Goal: Task Accomplishment & Management: Complete application form

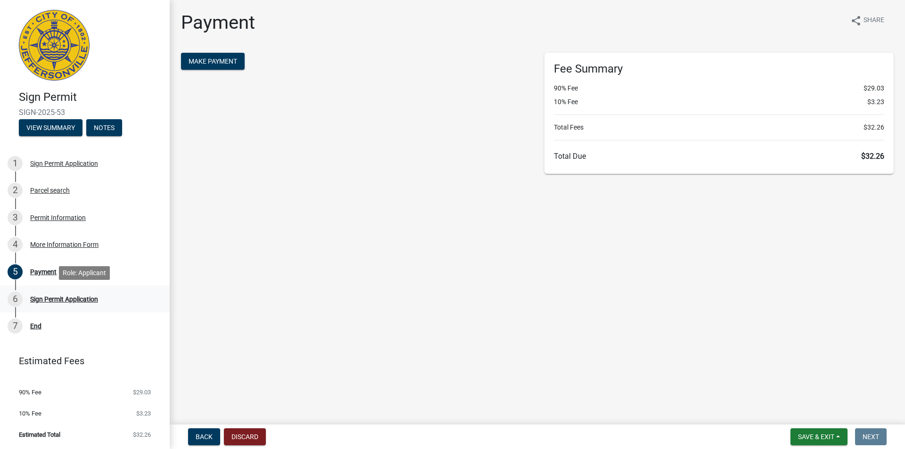
click at [46, 300] on div "Sign Permit Application" at bounding box center [64, 299] width 68 height 7
click at [41, 273] on div "Payment" at bounding box center [43, 272] width 26 height 7
click at [67, 164] on div "Sign Permit Application" at bounding box center [64, 163] width 68 height 7
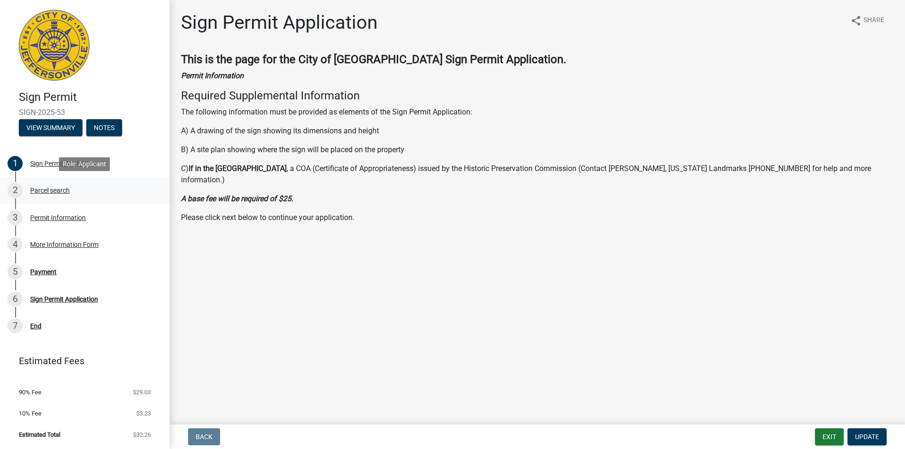
click at [52, 192] on div "Parcel search" at bounding box center [50, 190] width 40 height 7
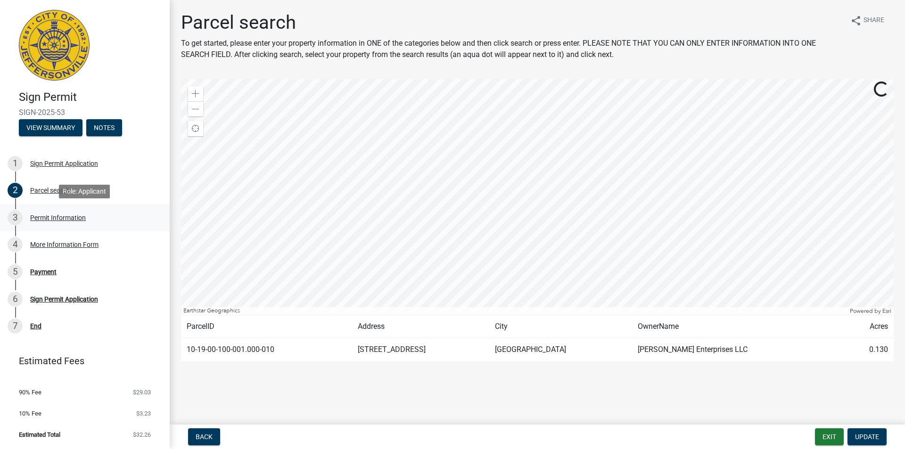
click at [51, 218] on div "Permit Information" at bounding box center [58, 218] width 56 height 7
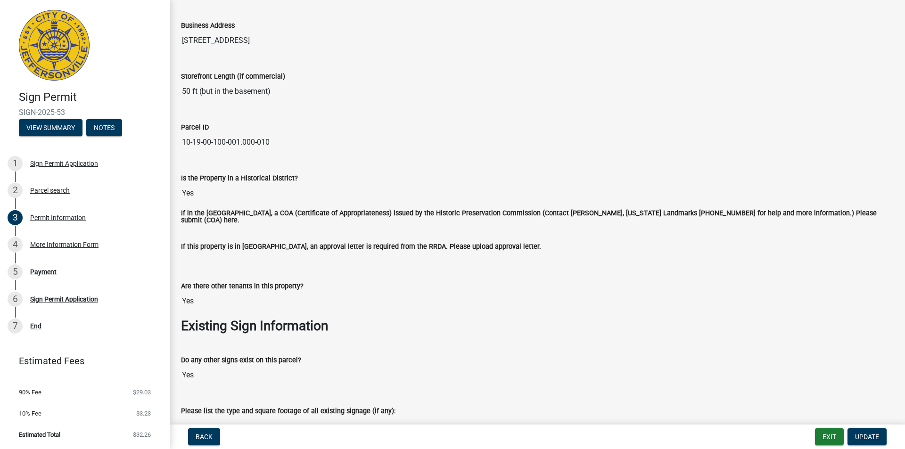
scroll to position [668, 0]
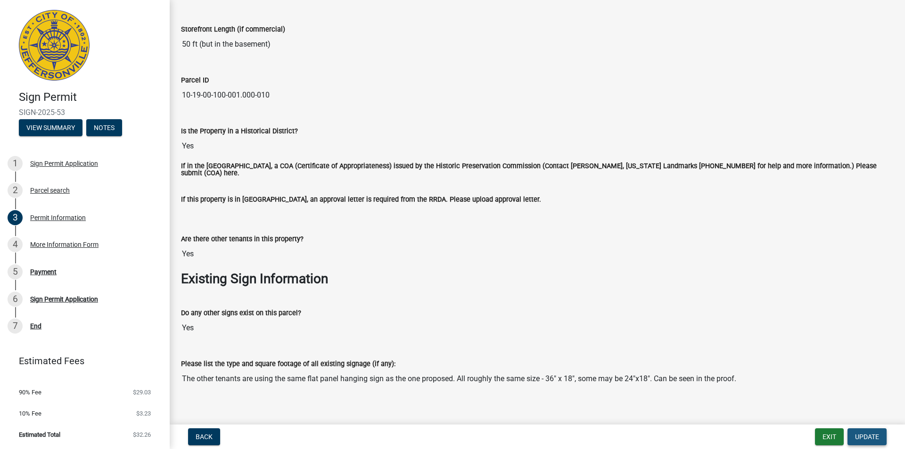
click at [868, 435] on span "Update" at bounding box center [867, 437] width 24 height 8
click at [833, 168] on label "If in the [GEOGRAPHIC_DATA], a COA (Certificate of Appropriateness) issued by t…" at bounding box center [537, 170] width 713 height 14
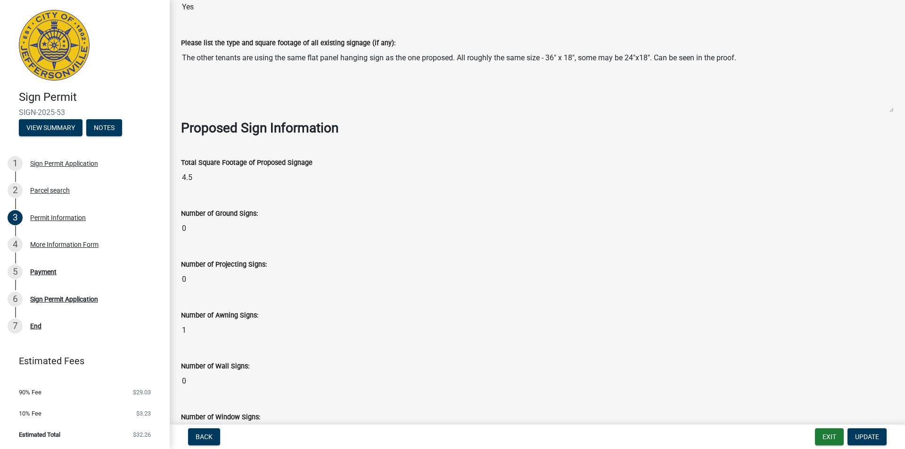
scroll to position [998, 0]
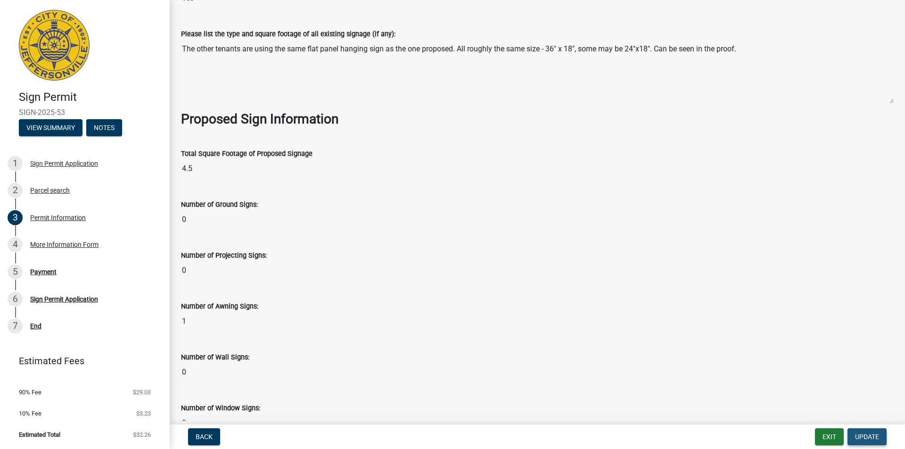
click at [867, 439] on span "Update" at bounding box center [867, 437] width 24 height 8
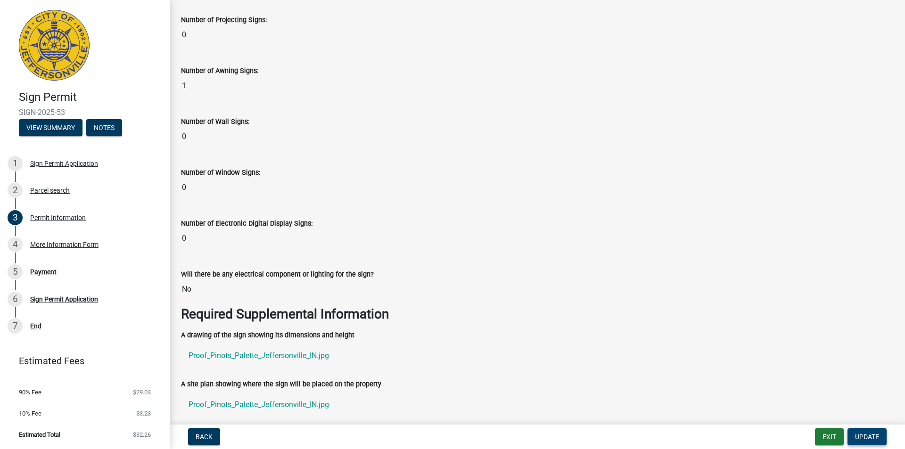
scroll to position [1375, 0]
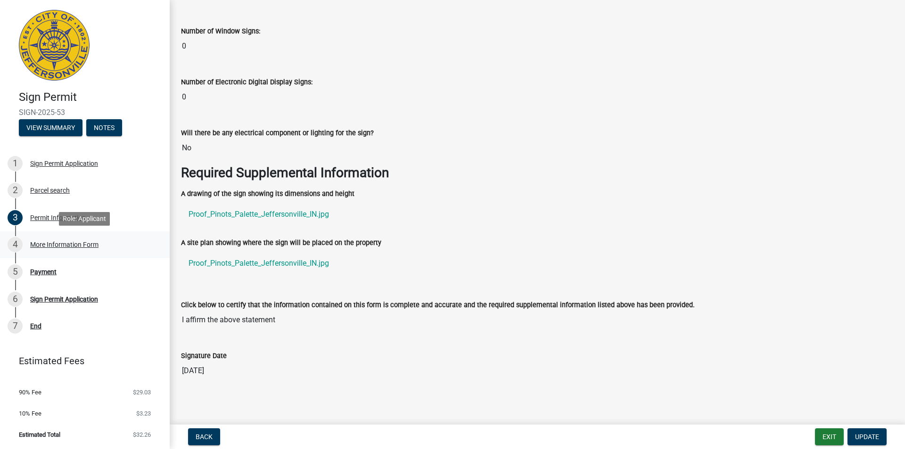
click at [64, 246] on div "More Information Form" at bounding box center [64, 244] width 68 height 7
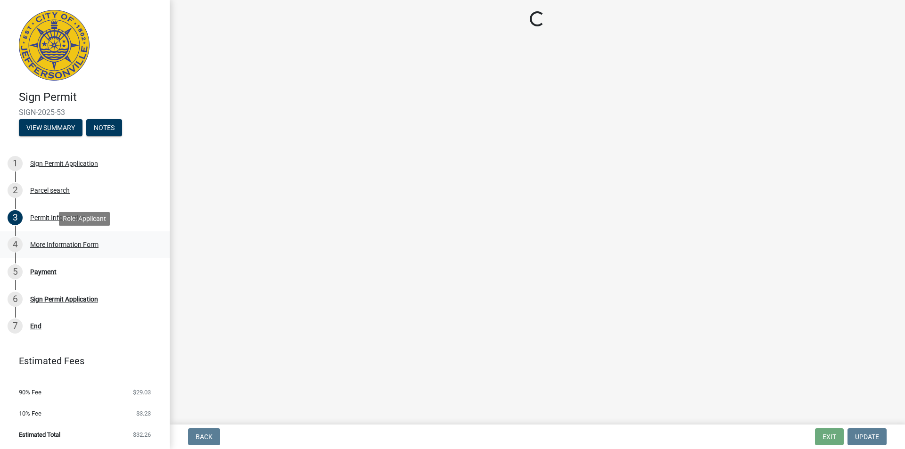
scroll to position [0, 0]
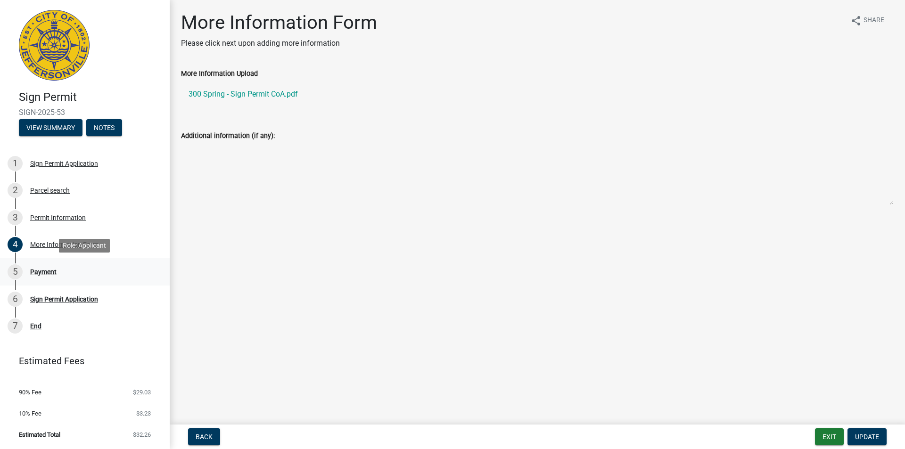
click at [42, 273] on div "Payment" at bounding box center [43, 272] width 26 height 7
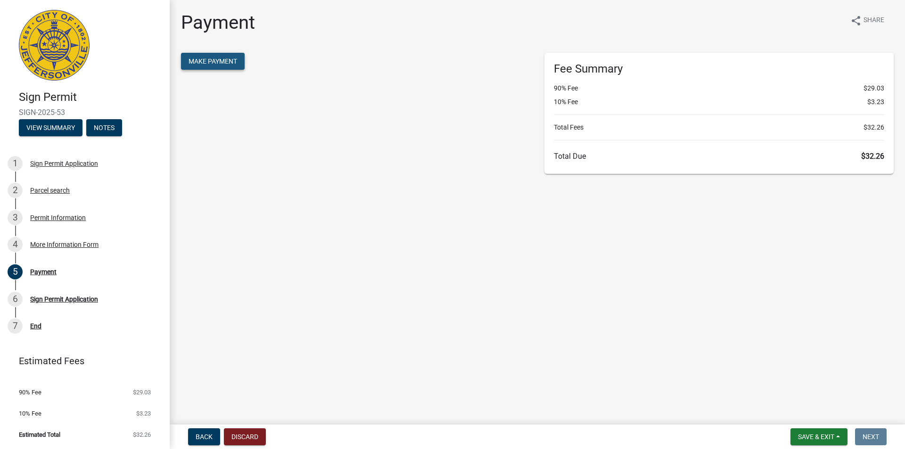
click at [222, 63] on span "Make Payment" at bounding box center [213, 62] width 49 height 8
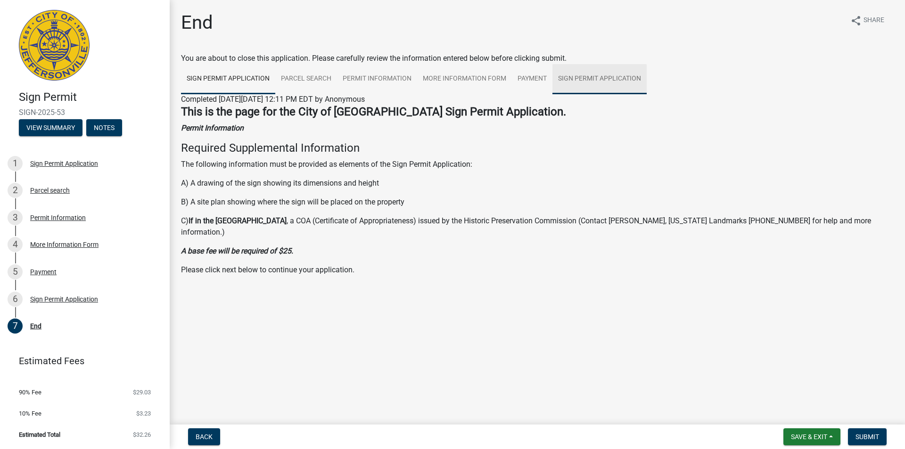
click at [583, 76] on link "Sign Permit Application" at bounding box center [600, 79] width 94 height 30
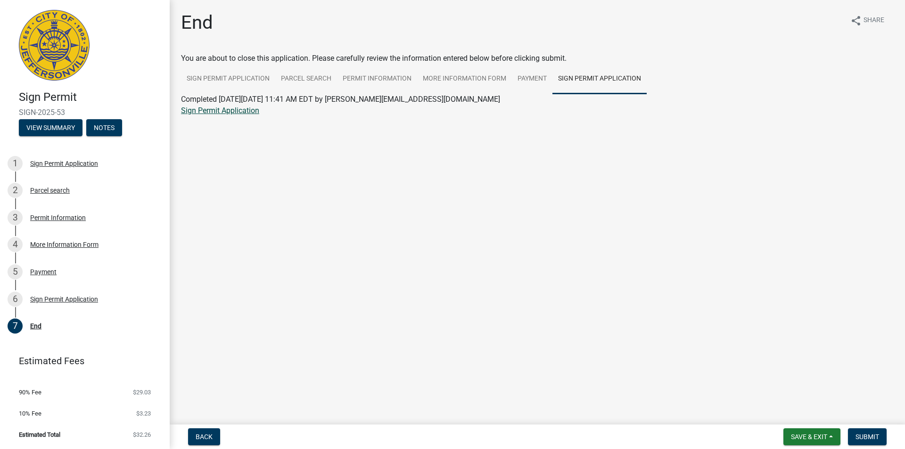
click at [203, 110] on link "Sign Permit Application" at bounding box center [220, 110] width 78 height 9
